Goal: Task Accomplishment & Management: Manage account settings

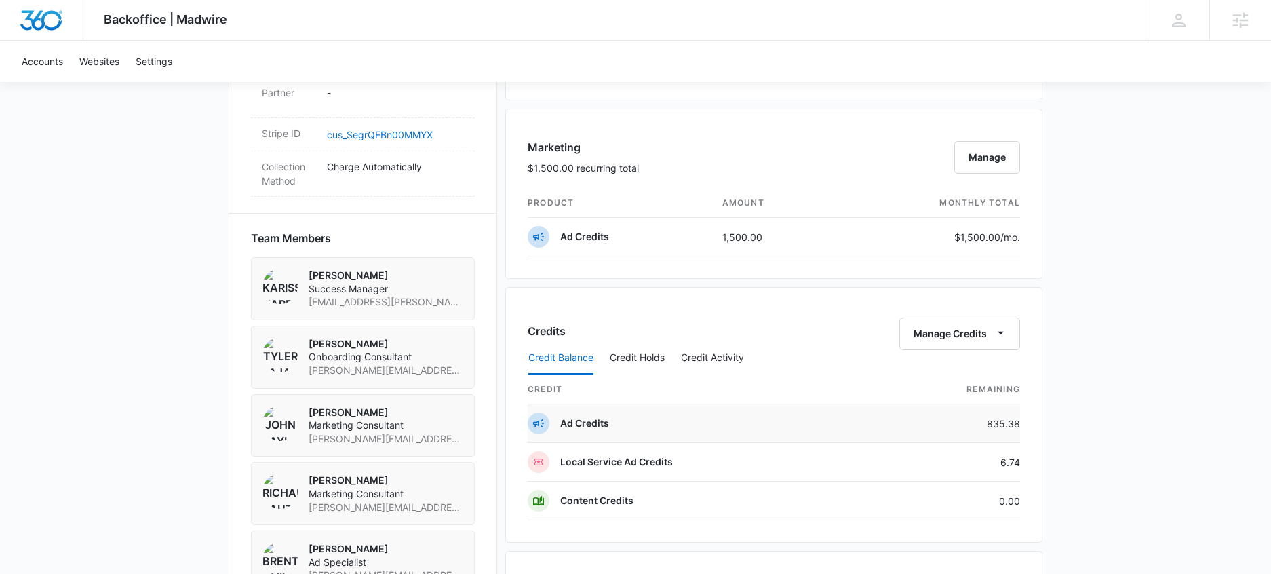
scroll to position [838, 0]
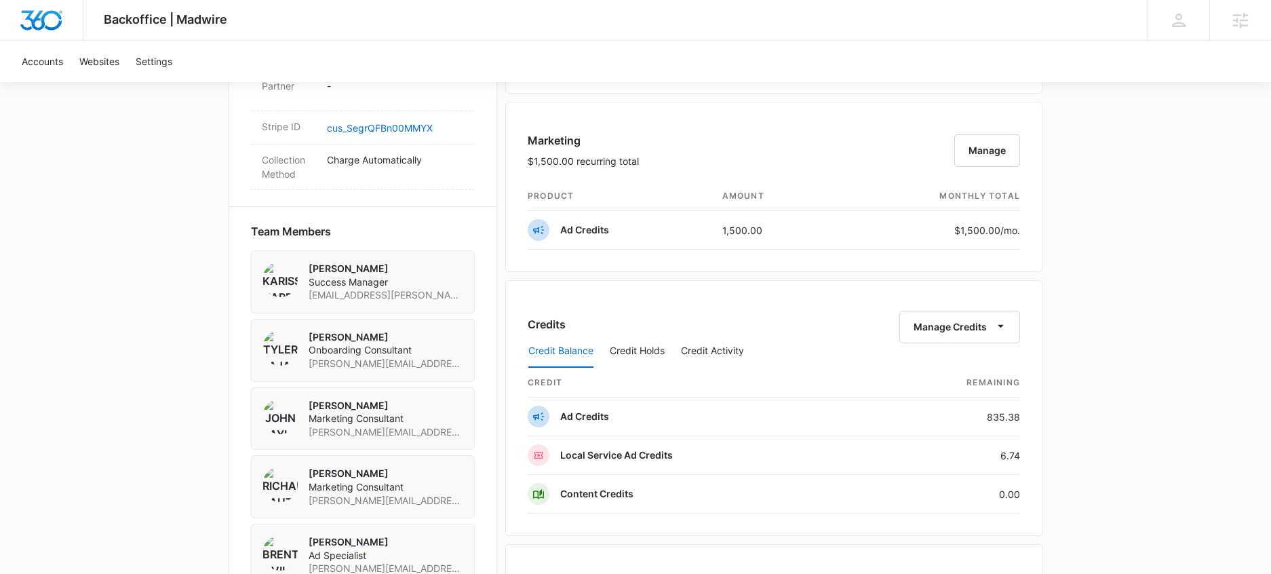
click at [1009, 341] on div "Credit Balance Credit Holds Credit Activity" at bounding box center [774, 351] width 493 height 34
click at [1009, 330] on button "Manage Credits" at bounding box center [960, 327] width 121 height 33
click at [992, 368] on button "Transfer Credits" at bounding box center [961, 370] width 120 height 20
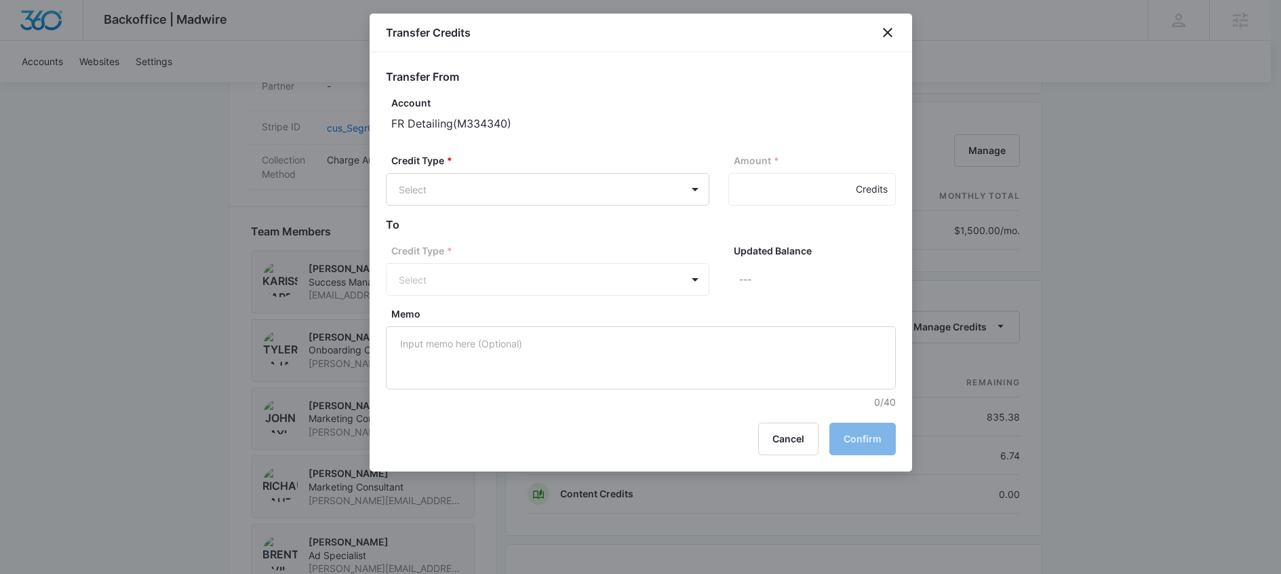
click at [872, 30] on div "Transfer Credits" at bounding box center [641, 33] width 543 height 39
click at [881, 30] on icon "close" at bounding box center [888, 32] width 16 height 16
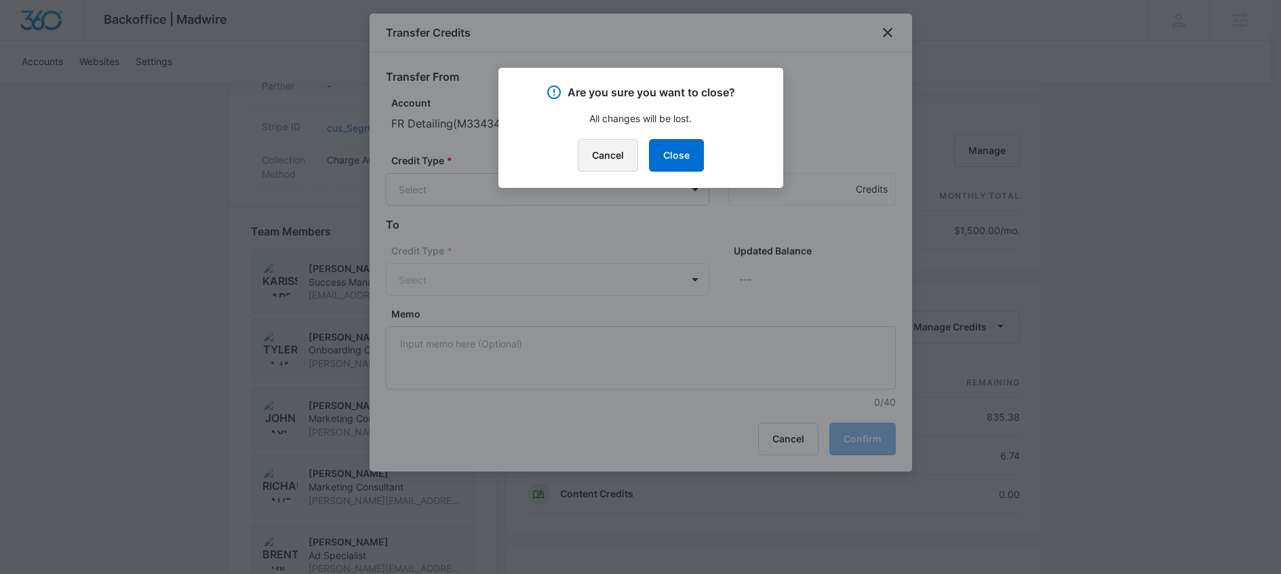
click at [604, 168] on button "Cancel" at bounding box center [608, 155] width 60 height 33
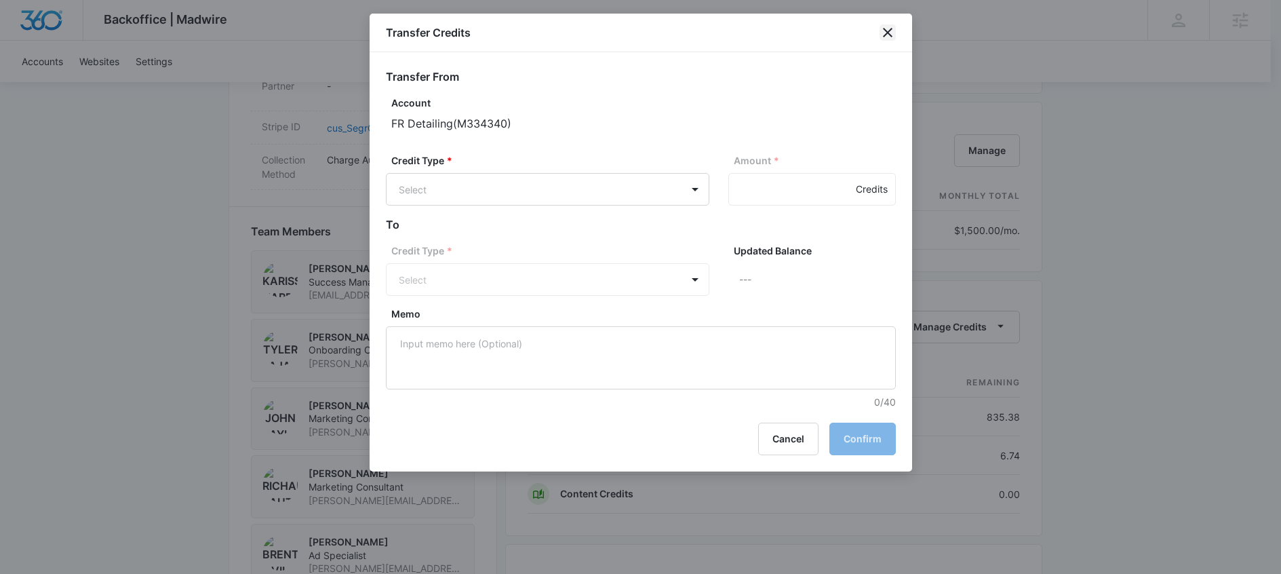
click at [887, 31] on icon "close" at bounding box center [887, 32] width 9 height 9
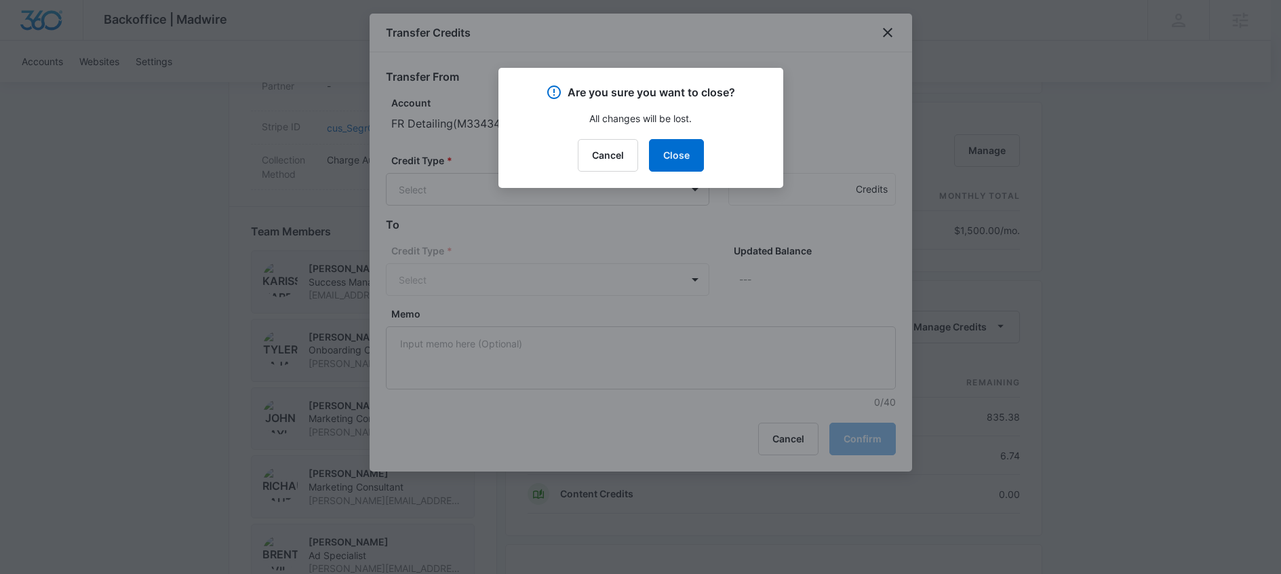
click at [703, 145] on div "Cancel Close" at bounding box center [641, 155] width 252 height 33
click at [683, 157] on button "Close" at bounding box center [676, 155] width 55 height 33
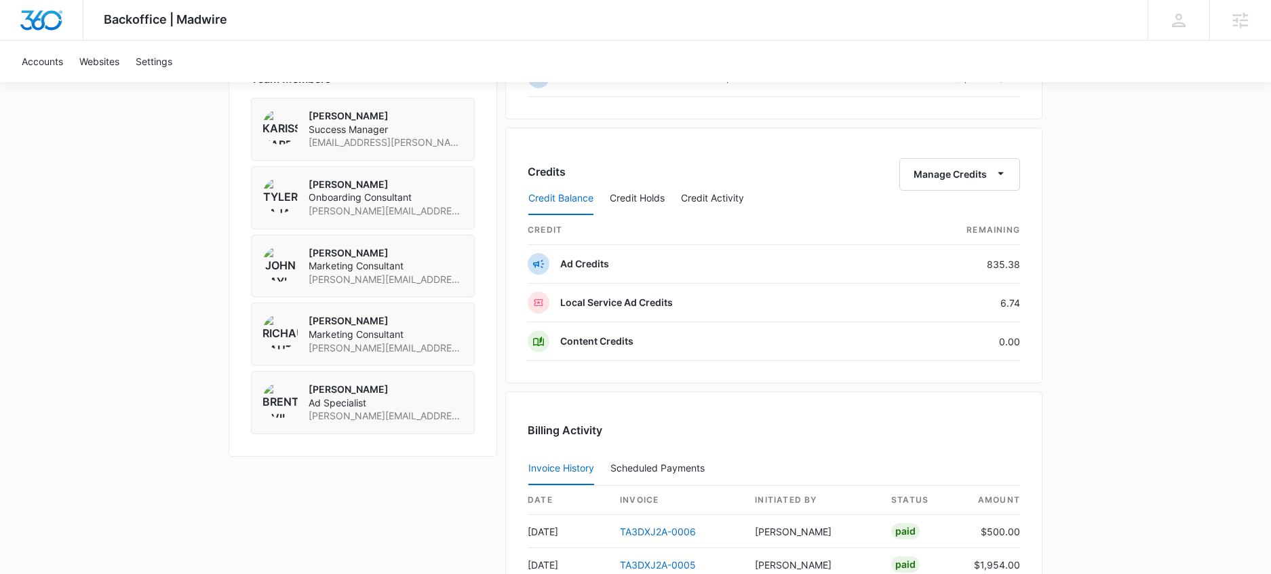
scroll to position [989, 0]
click at [969, 166] on button "Manage Credits" at bounding box center [960, 175] width 121 height 33
click at [942, 214] on div "Transfer Credits" at bounding box center [952, 218] width 71 height 9
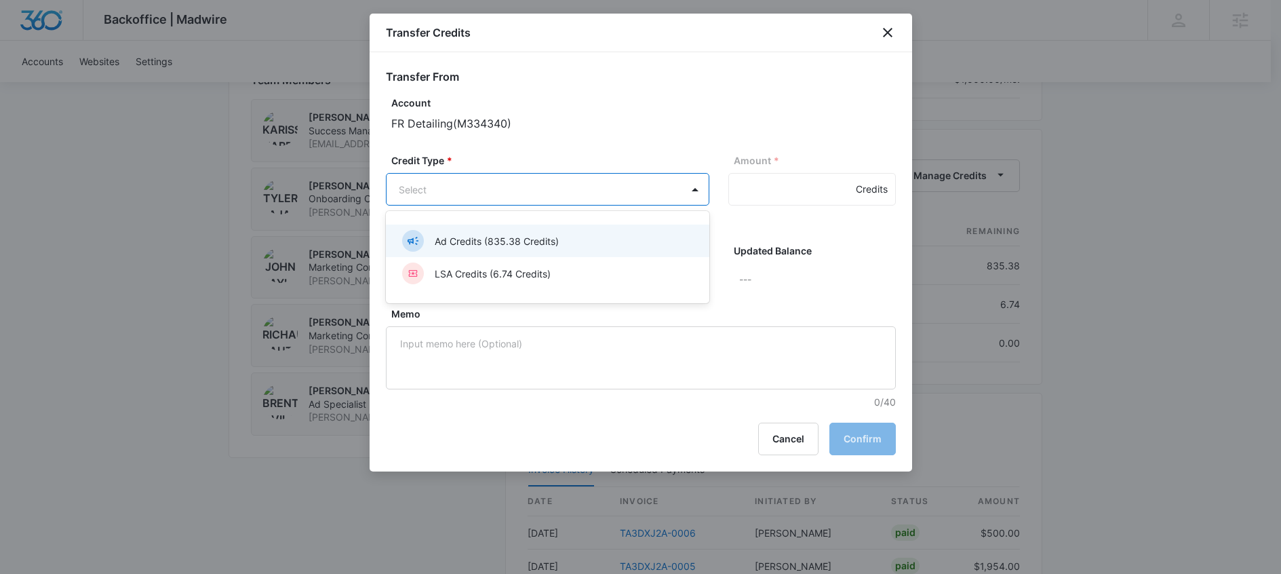
click at [552, 238] on p "Ad Credits (835.38 Credits)" at bounding box center [497, 241] width 124 height 14
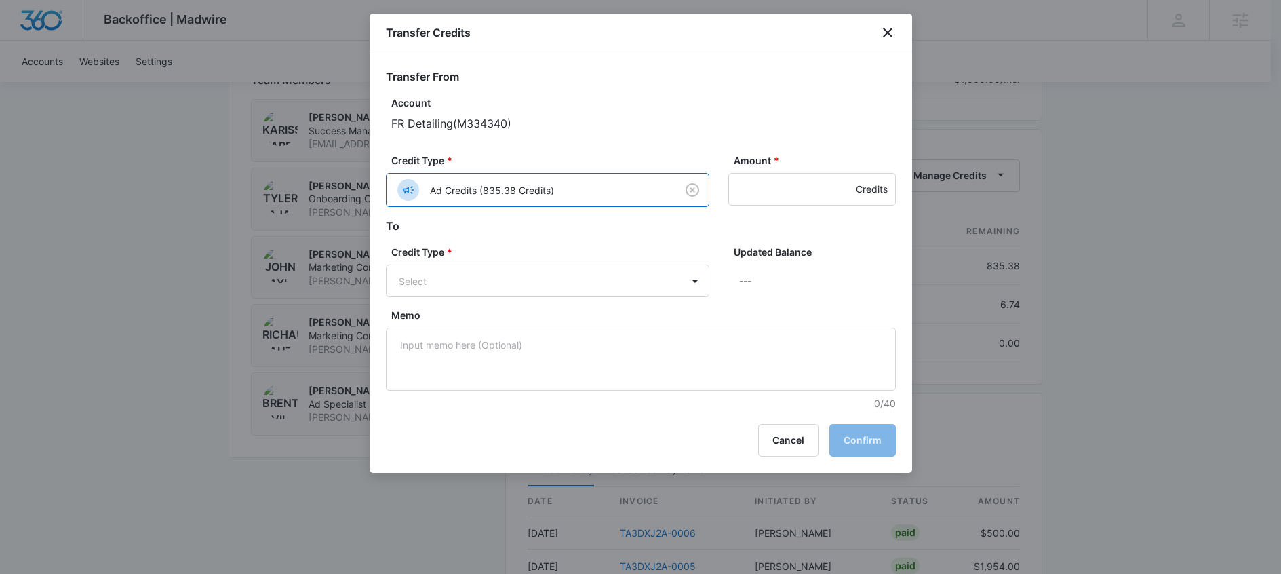
click at [702, 254] on label "Credit Type *" at bounding box center [553, 252] width 324 height 14
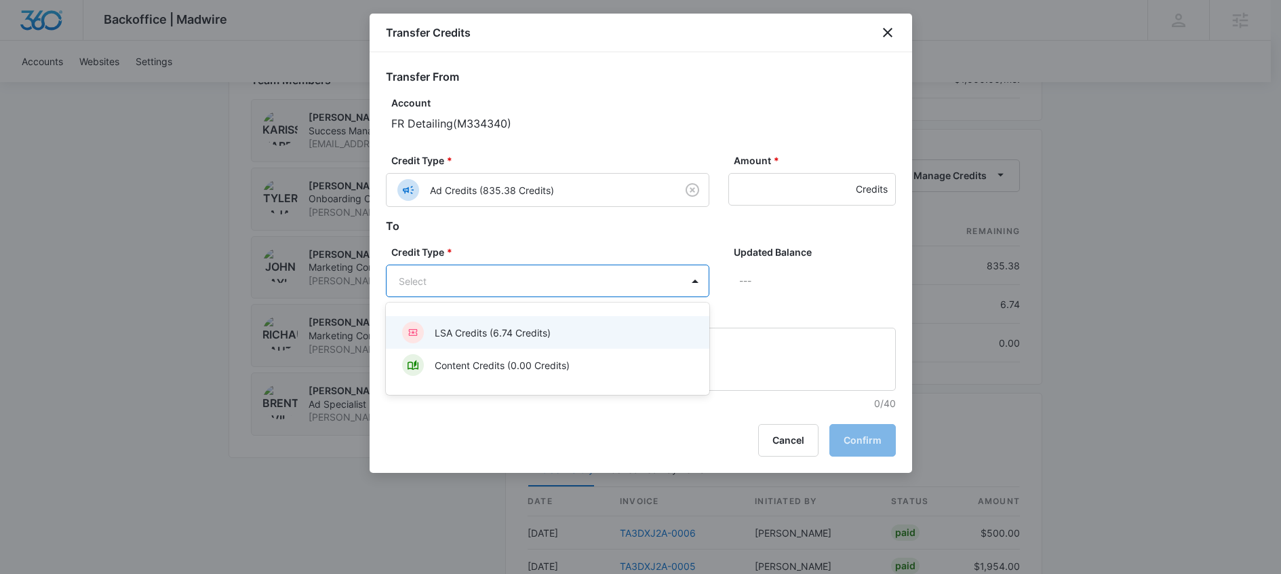
click at [539, 332] on p "LSA Credits (6.74 Credits)" at bounding box center [493, 333] width 116 height 14
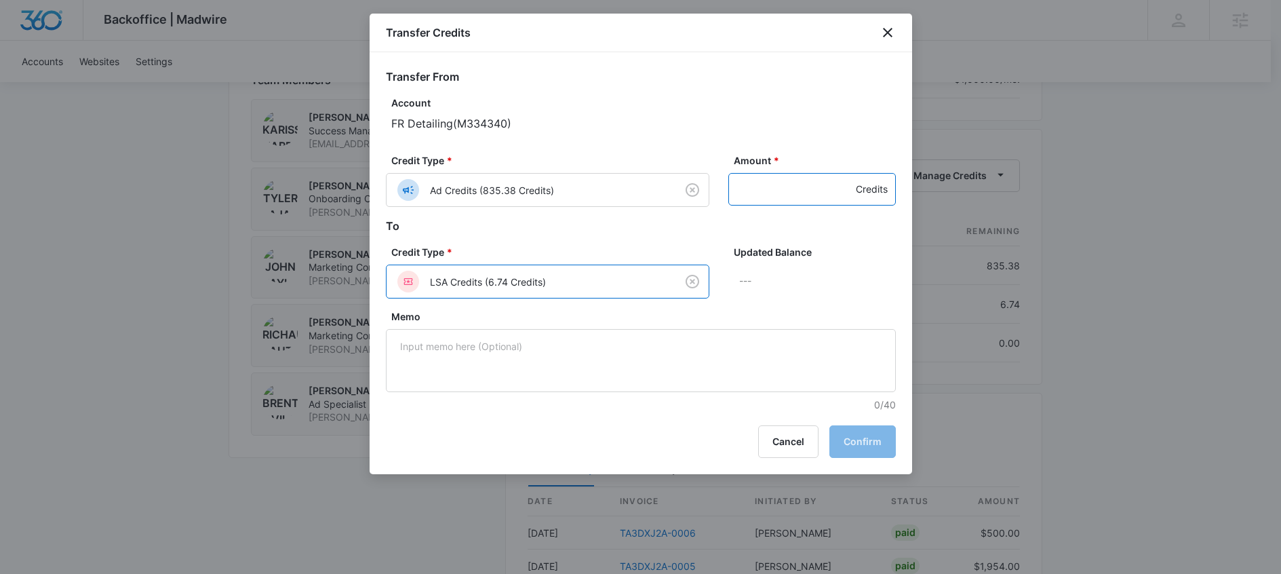
click at [777, 200] on input "Amount *" at bounding box center [813, 189] width 168 height 33
type input "597"
click at [844, 438] on button "Confirm" at bounding box center [863, 441] width 66 height 33
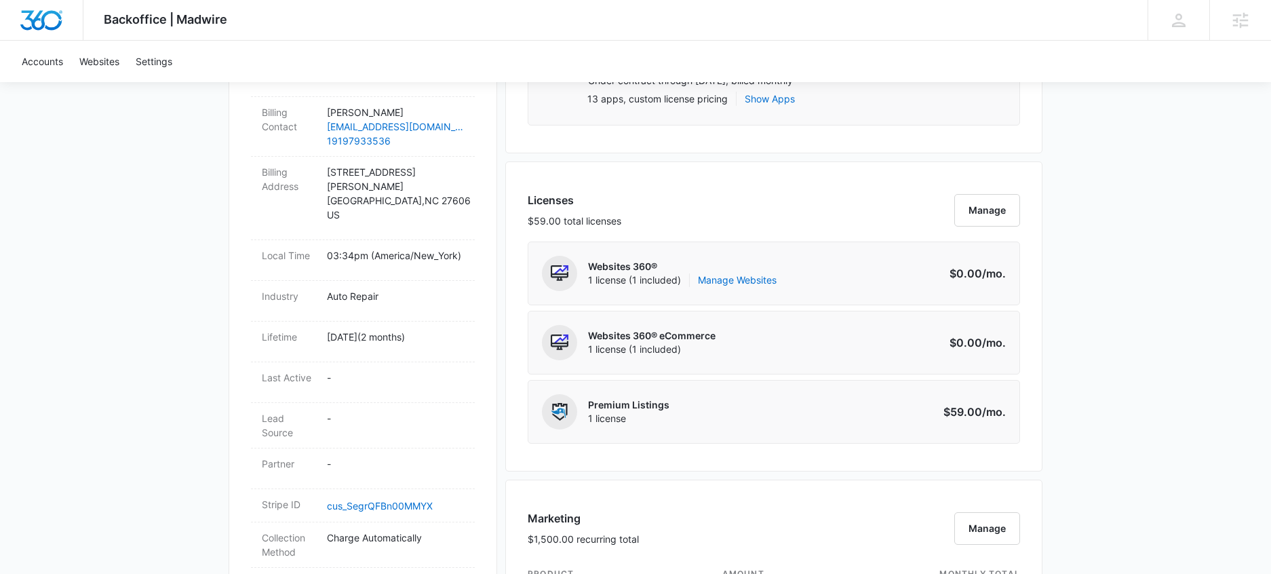
scroll to position [215, 0]
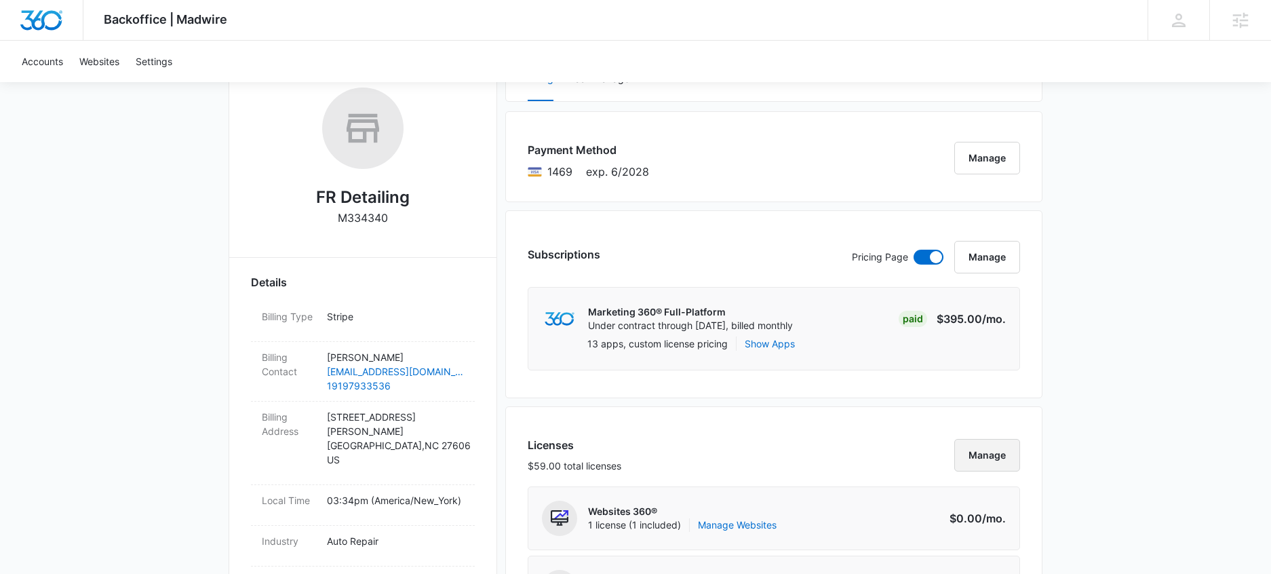
click at [1011, 463] on button "Manage" at bounding box center [987, 455] width 66 height 33
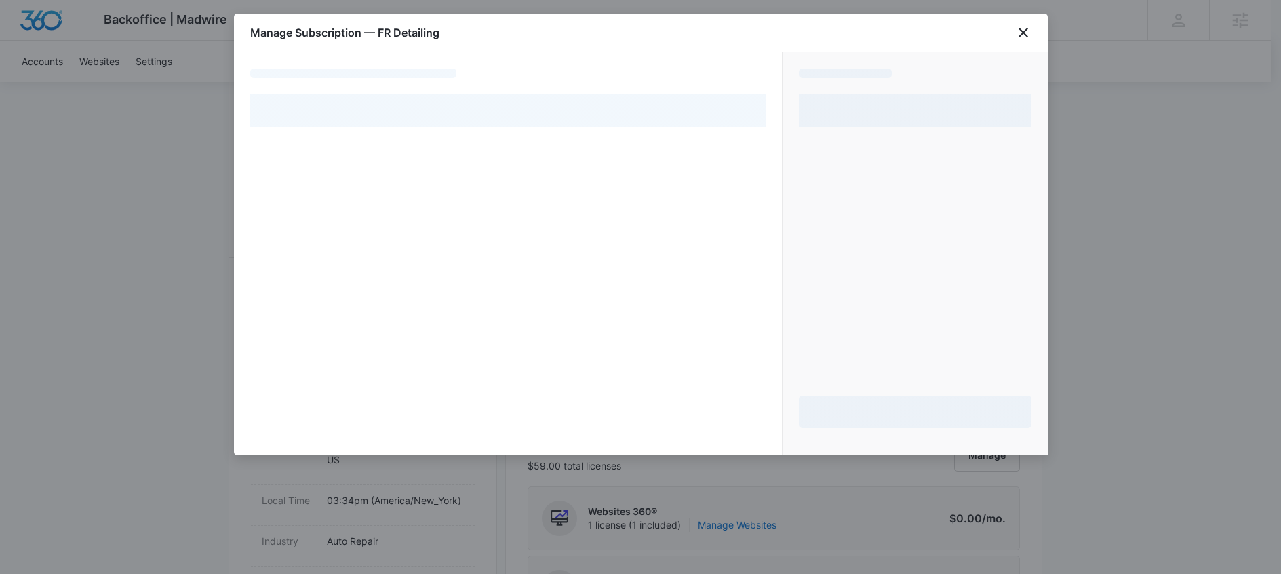
select select "pm_1RjNUTA4n8RTgNjUnjtN3rd2"
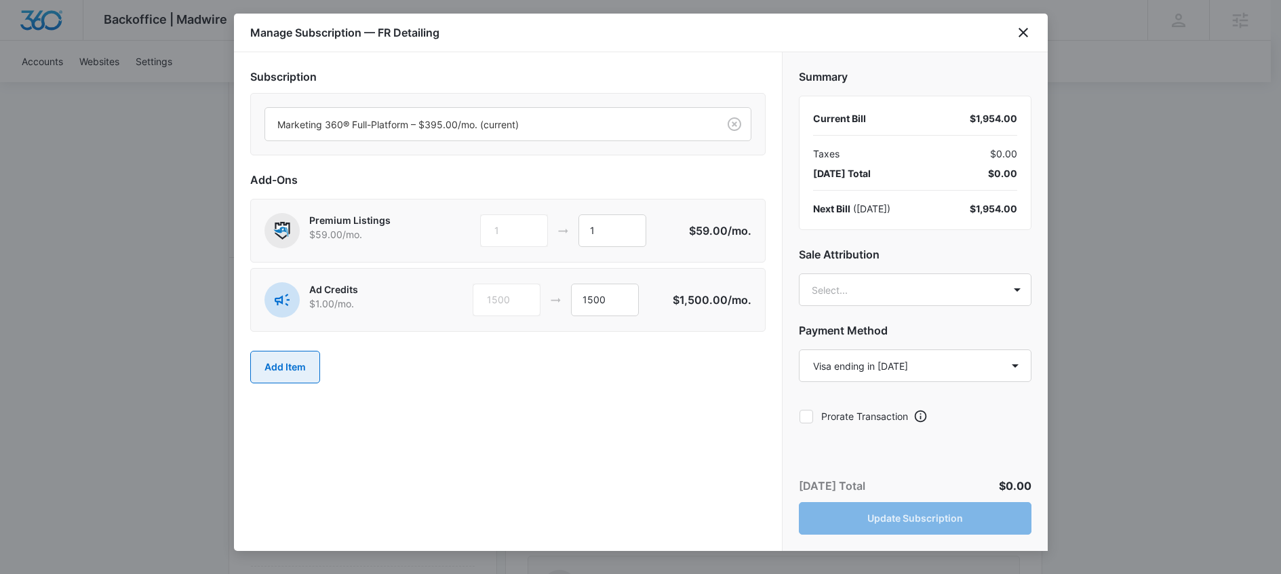
click at [307, 369] on button "Add Item" at bounding box center [285, 367] width 70 height 33
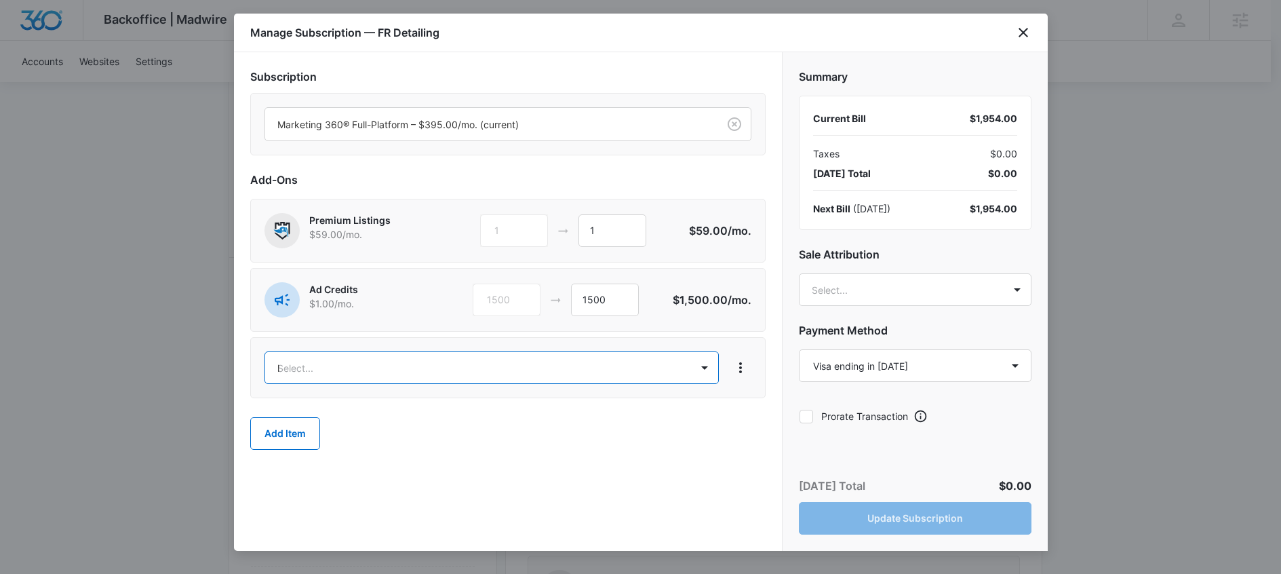
type input "ls"
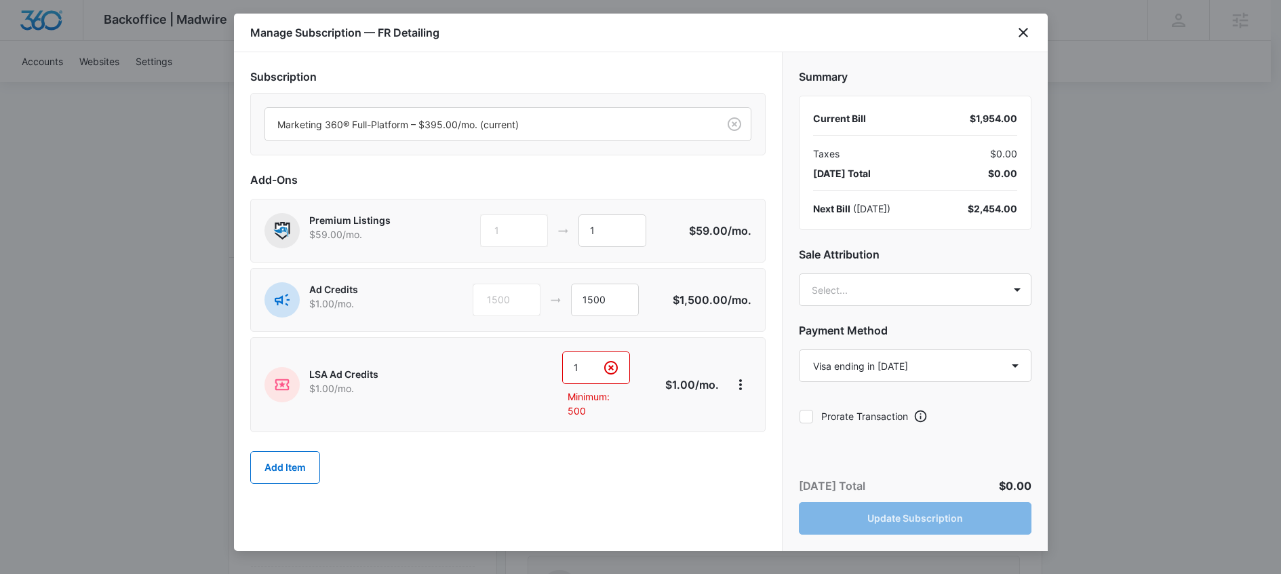
click at [591, 366] on input "1" at bounding box center [596, 367] width 68 height 33
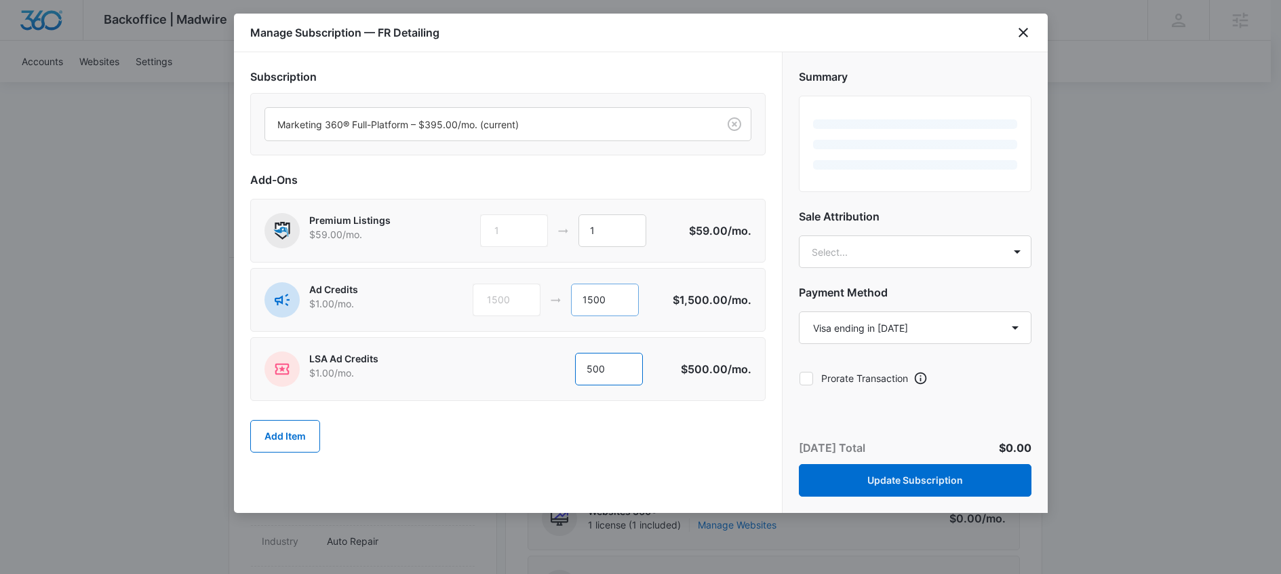
type input "500"
click at [594, 301] on input "1500" at bounding box center [605, 300] width 68 height 33
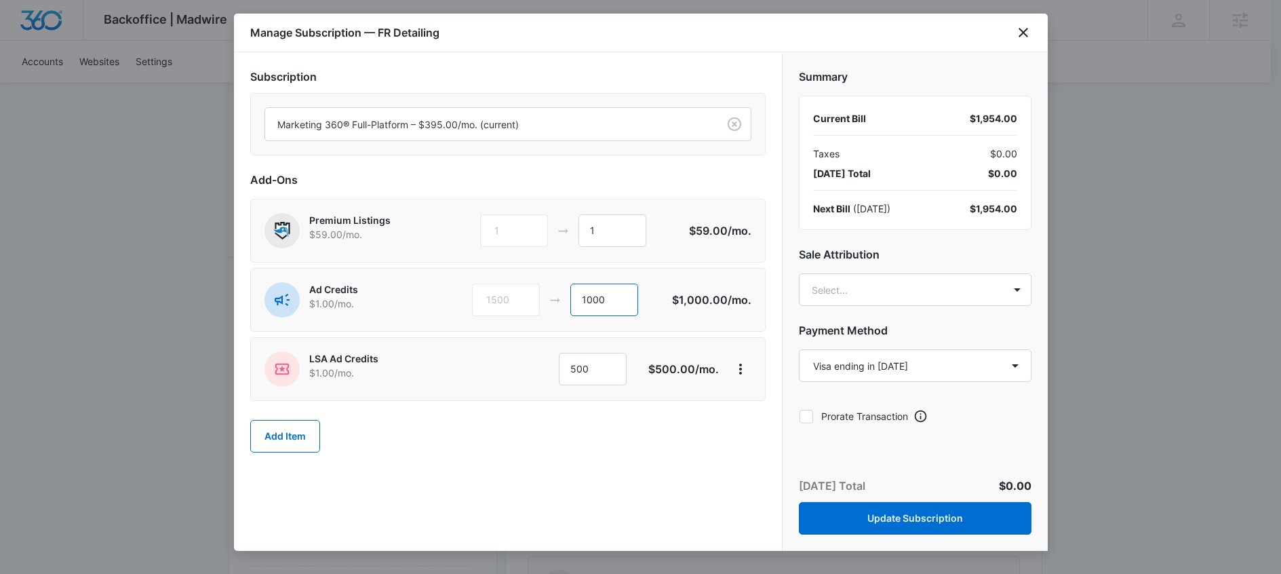
type input "1000"
click at [653, 463] on div "Add Item" at bounding box center [508, 436] width 516 height 60
click at [915, 513] on button "Update Subscription" at bounding box center [915, 518] width 233 height 33
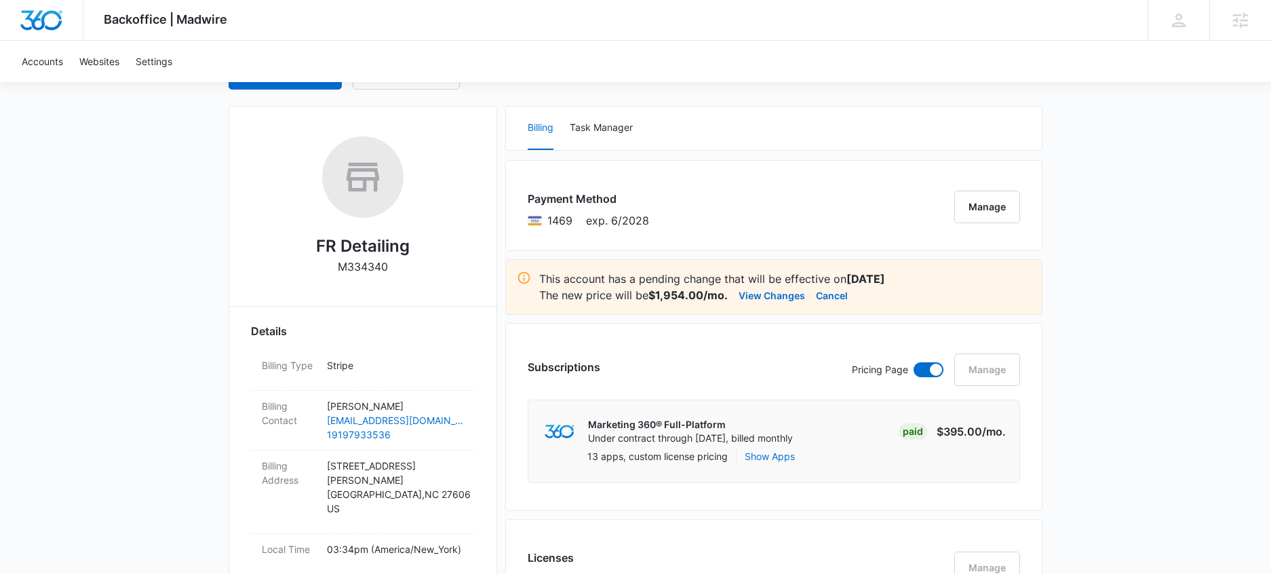
scroll to position [0, 0]
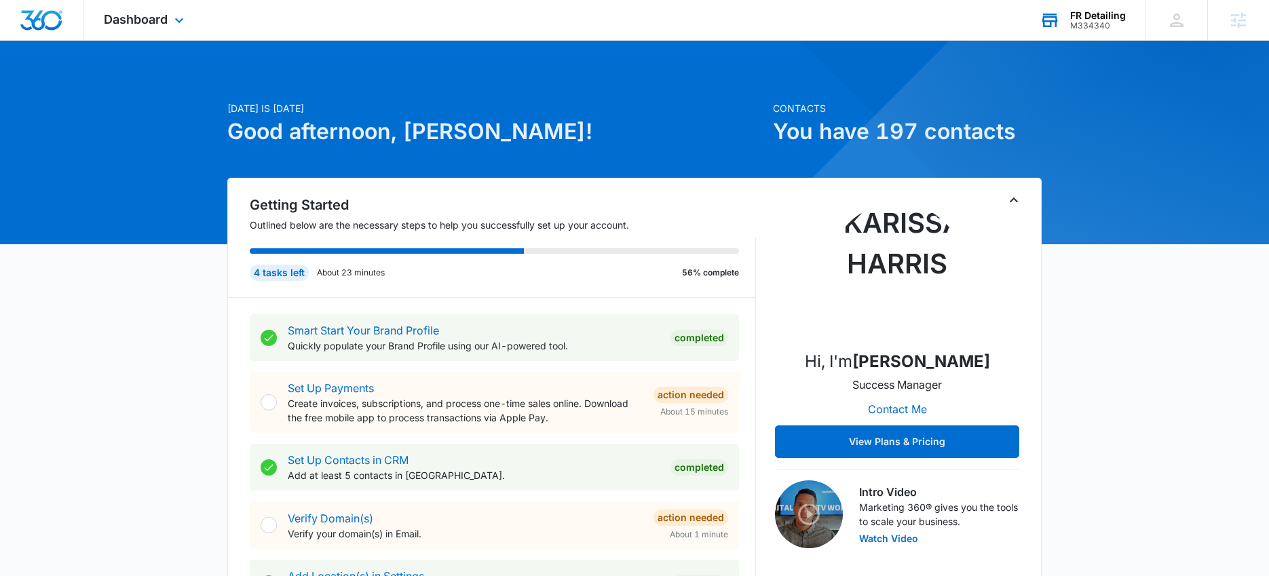
click at [1094, 21] on div "M334340" at bounding box center [1098, 25] width 56 height 9
